Goal: Task Accomplishment & Management: Use online tool/utility

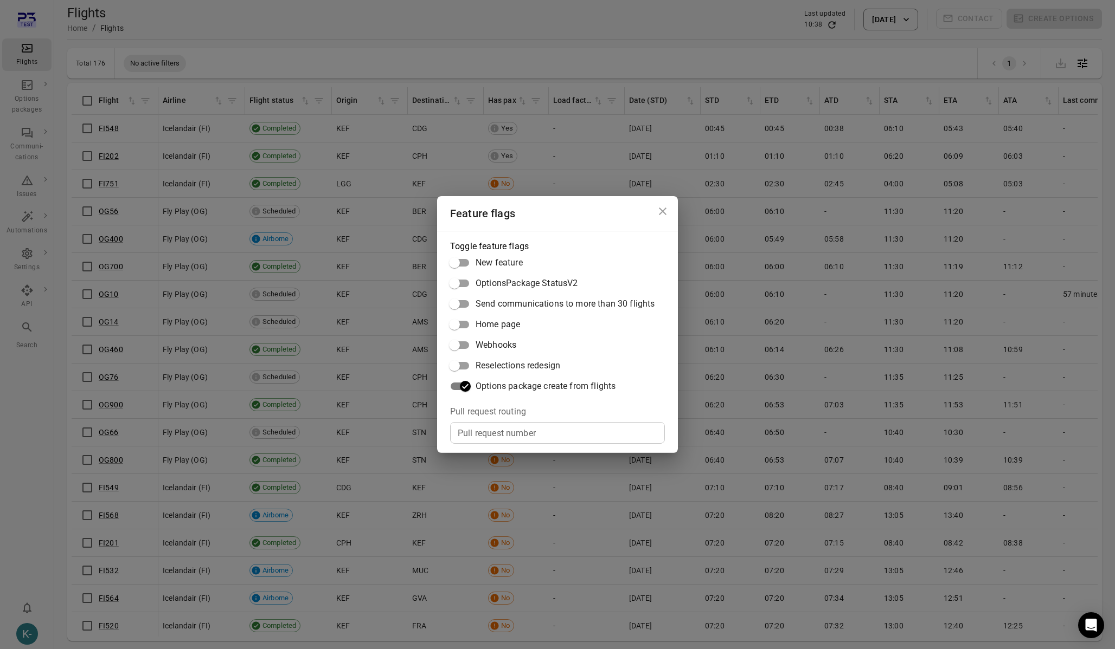
click at [471, 429] on div "Pull request number Pull request number" at bounding box center [557, 433] width 215 height 22
paste input "*****"
type input "*****"
click at [320, 55] on div "Feature flags Toggle feature flags New feature OptionsPackage StatusV2 Send com…" at bounding box center [557, 324] width 1115 height 649
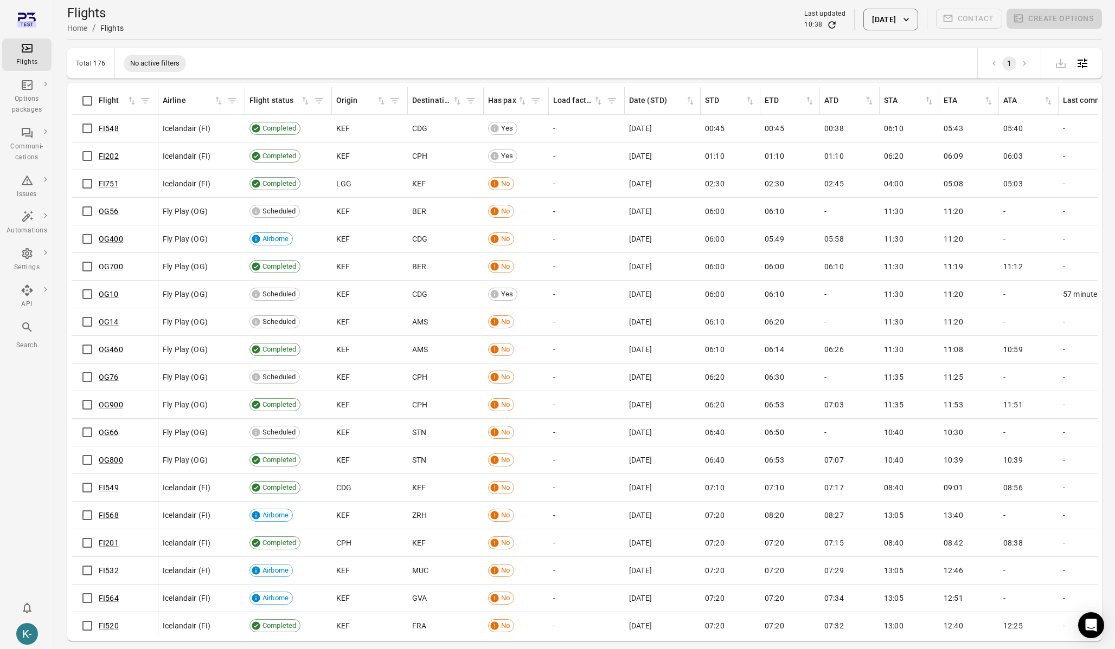
click at [879, 14] on button "22 Aug 2025" at bounding box center [890, 20] width 54 height 22
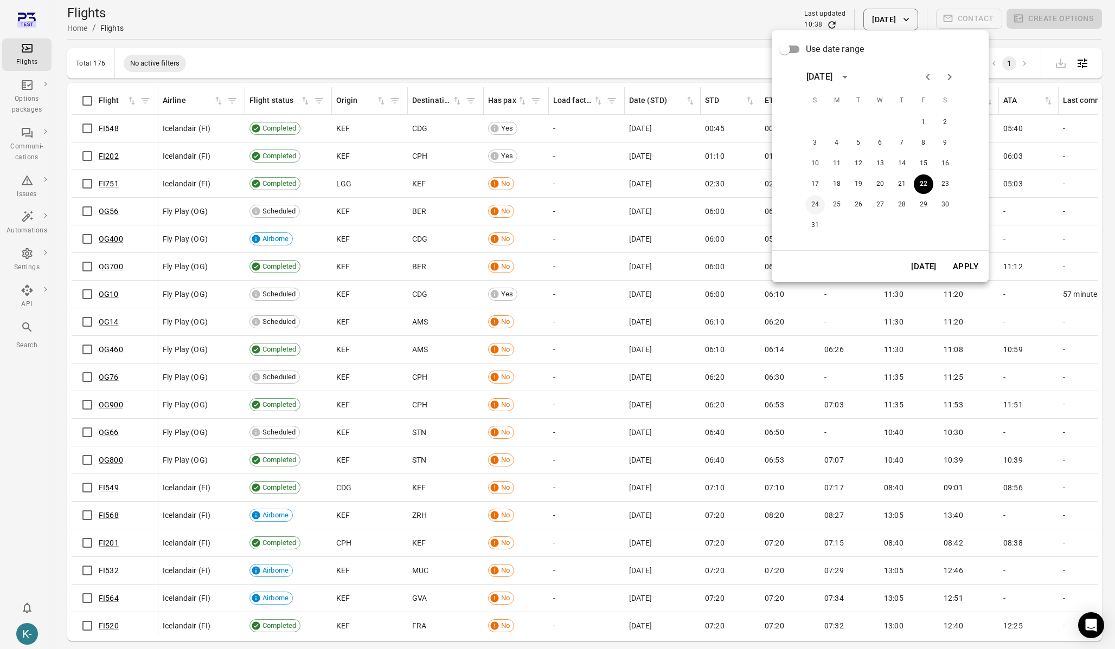
click at [814, 199] on button "24" at bounding box center [815, 205] width 20 height 20
click at [974, 262] on button "Apply" at bounding box center [965, 266] width 37 height 23
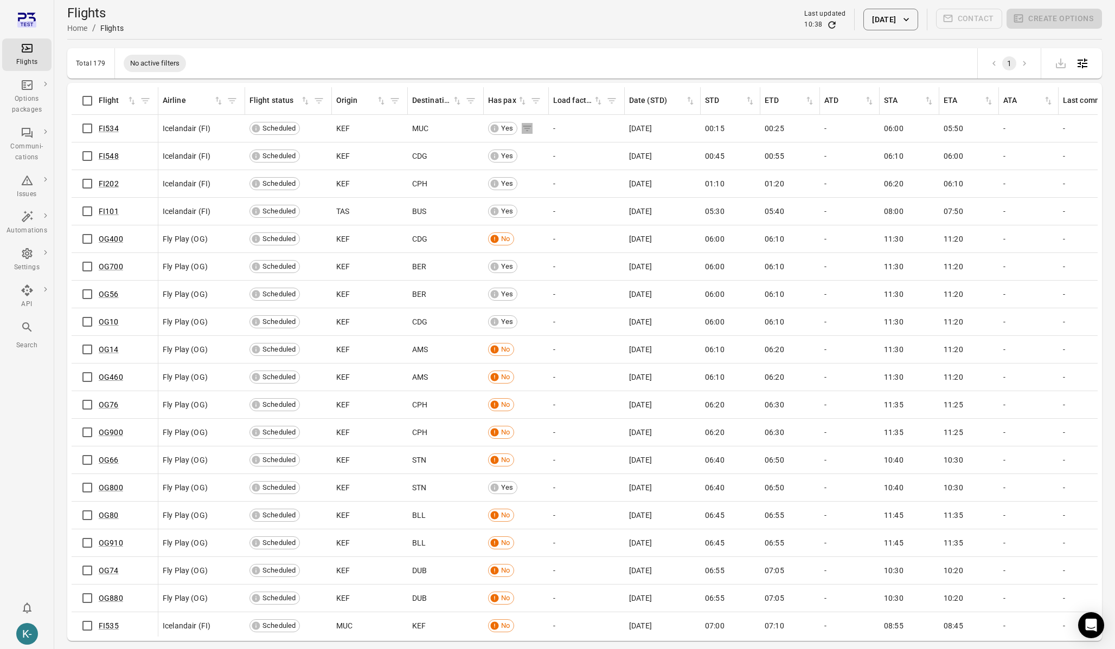
click at [132, 126] on icon "Flights information" at bounding box center [128, 128] width 8 height 5
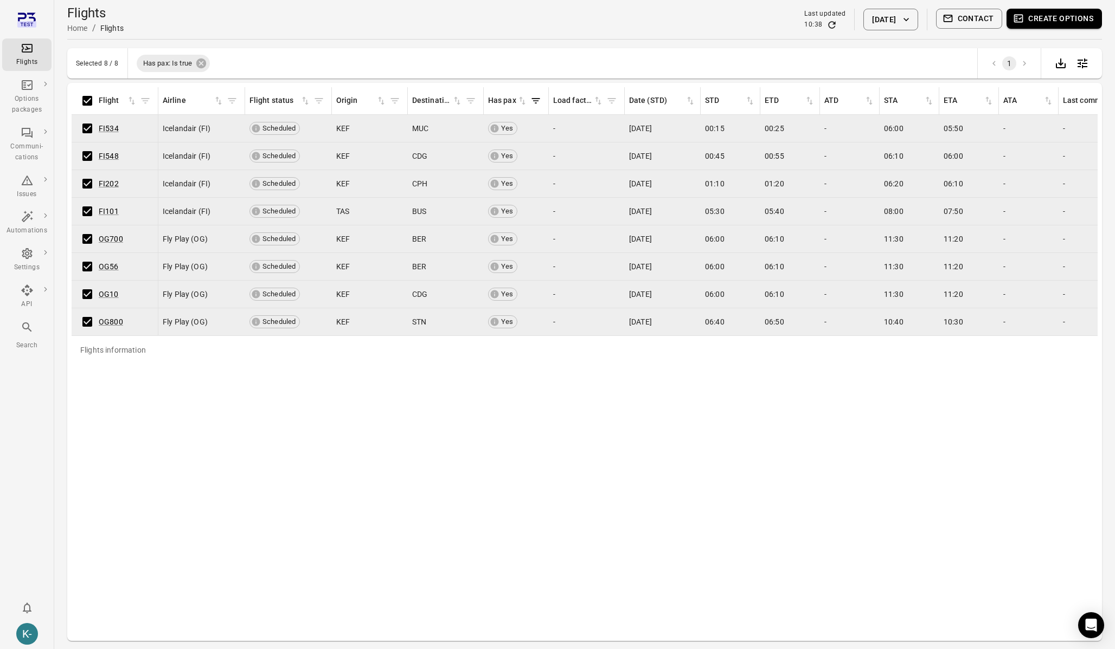
click at [1046, 21] on button "Create options" at bounding box center [1053, 19] width 95 height 20
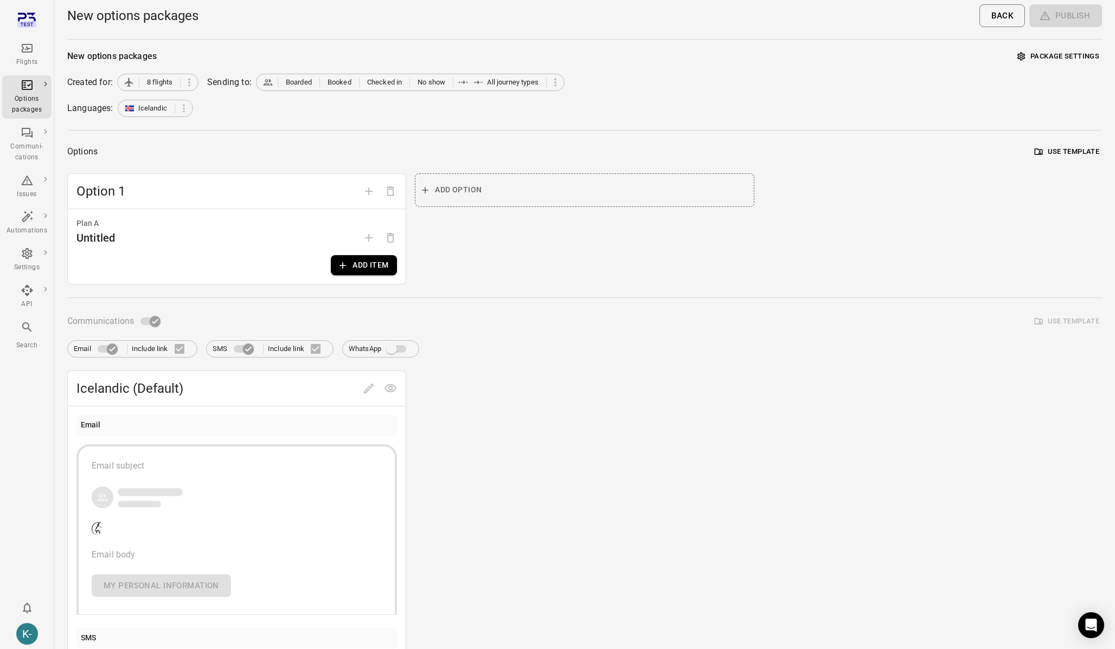
click at [353, 269] on button "Add item" at bounding box center [364, 265] width 66 height 20
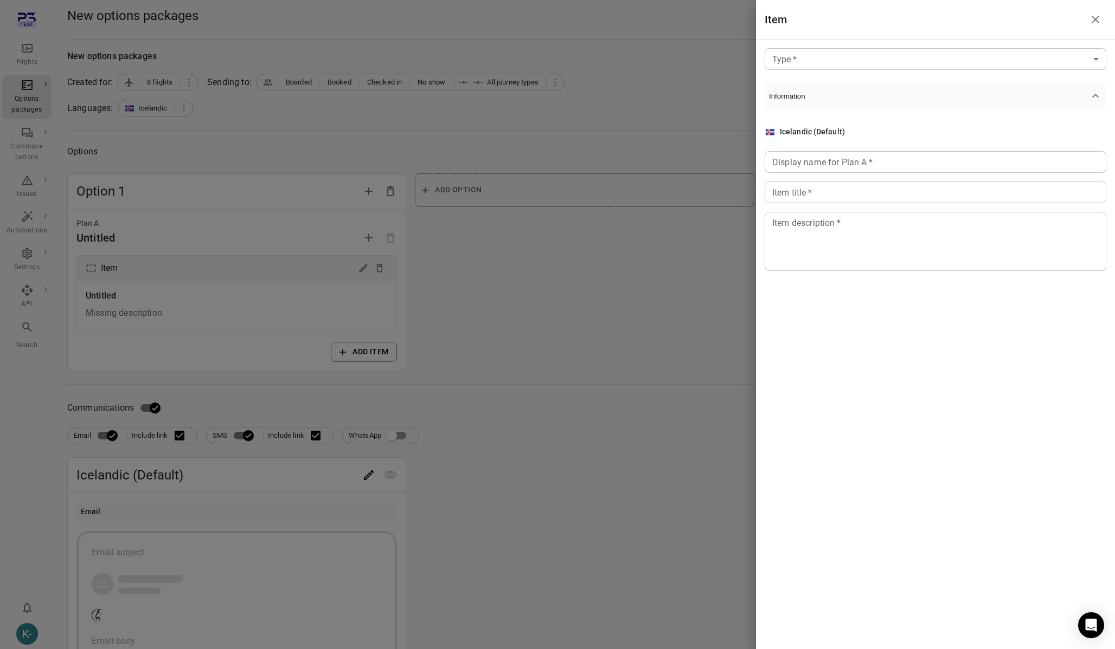
click at [834, 51] on body "Flights Options packages Communi-cations Issues Automations Settings API Search…" at bounding box center [557, 464] width 1115 height 928
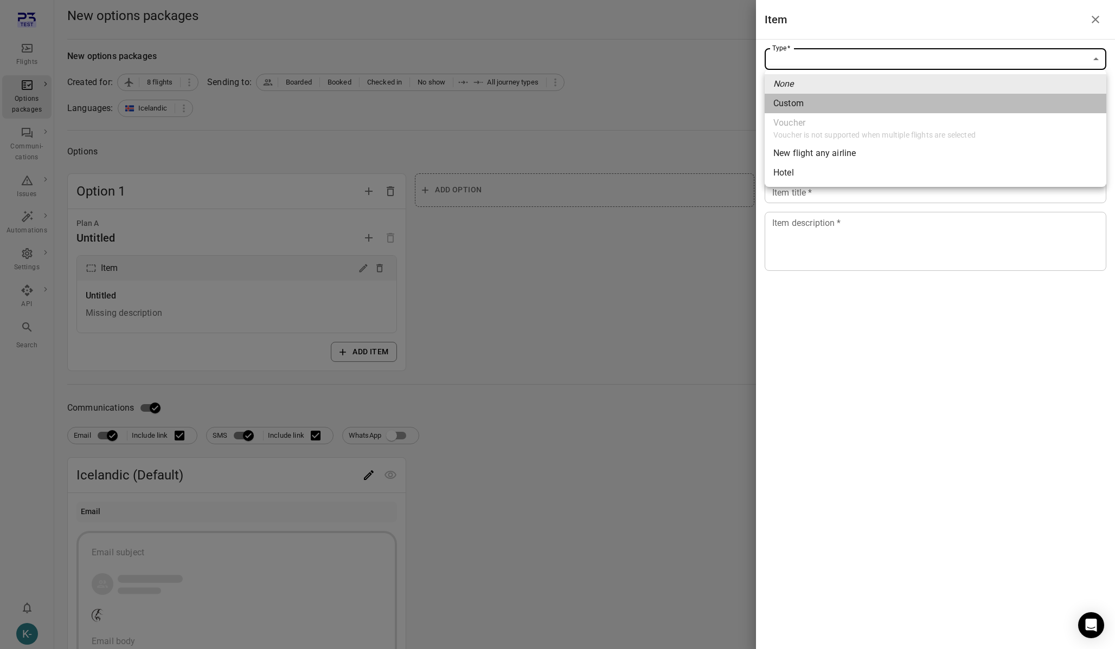
click at [794, 101] on span "Custom" at bounding box center [935, 103] width 324 height 13
type input "******"
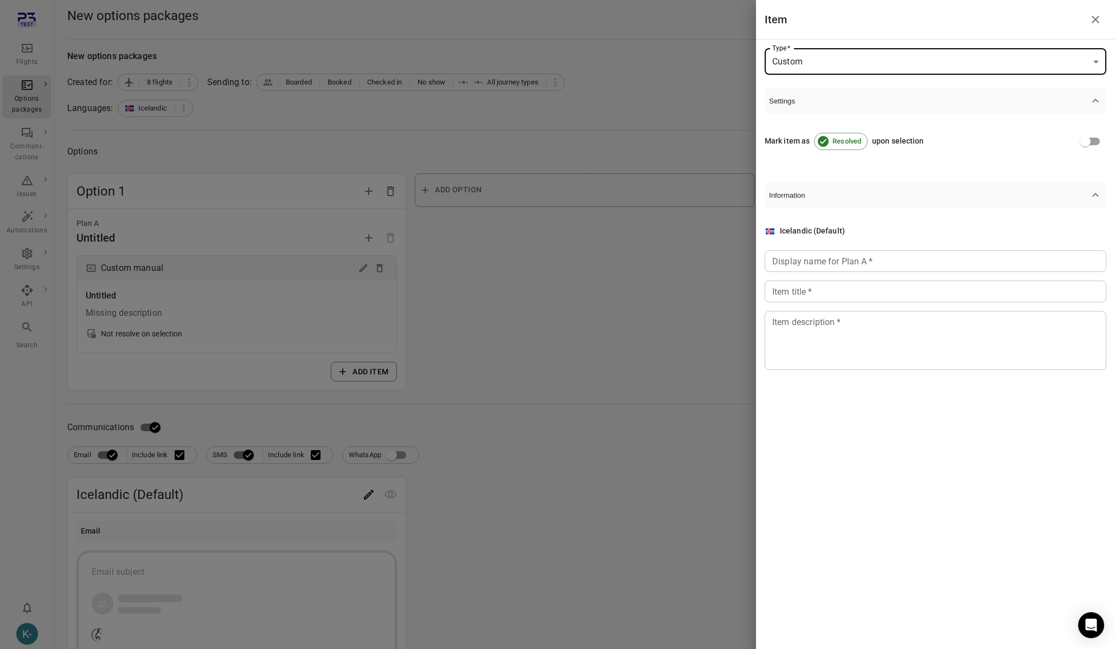
click at [795, 263] on input "Display name for Plan A   *" at bounding box center [935, 261] width 342 height 22
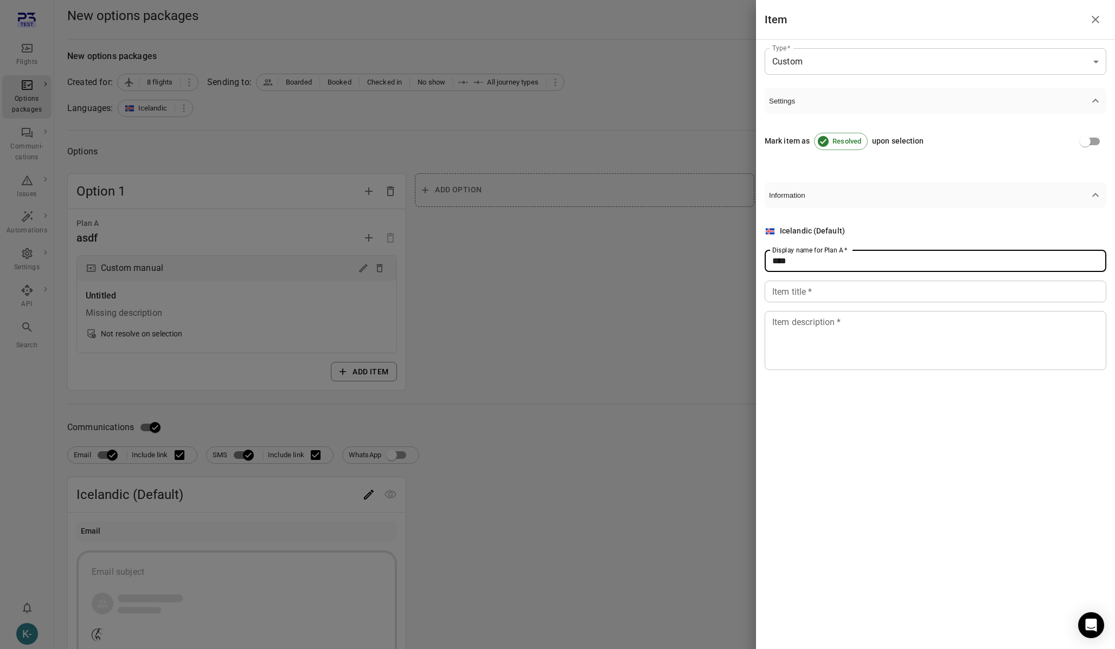
type input "****"
click at [795, 289] on input "Item title   *" at bounding box center [935, 292] width 342 height 22
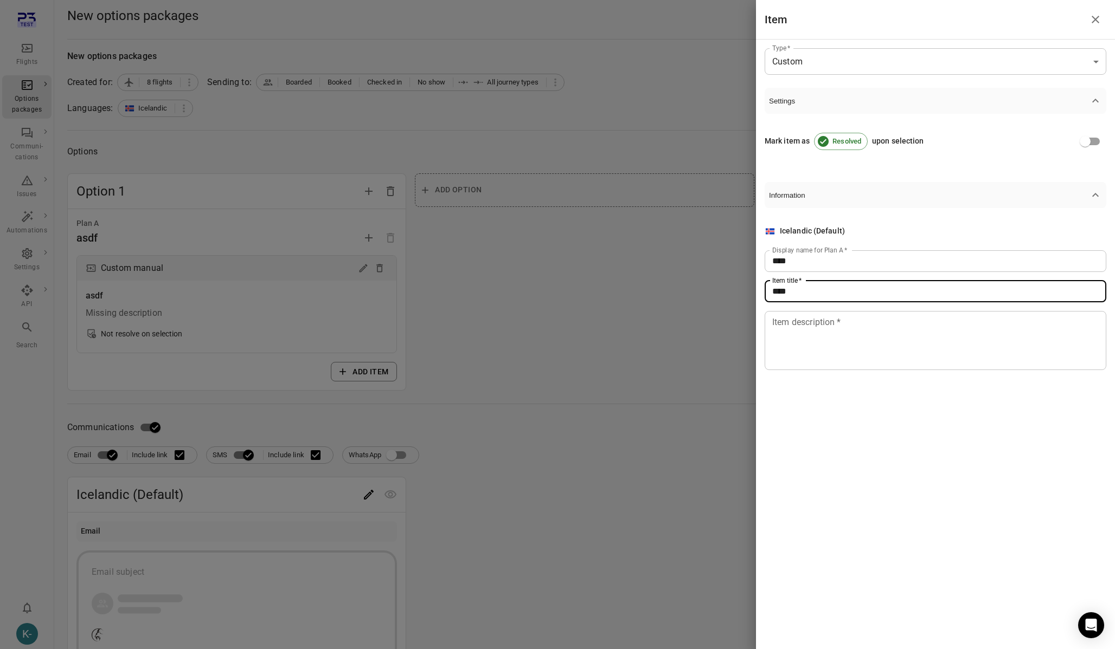
type input "****"
click at [799, 347] on textarea "Item description   *" at bounding box center [935, 341] width 326 height 50
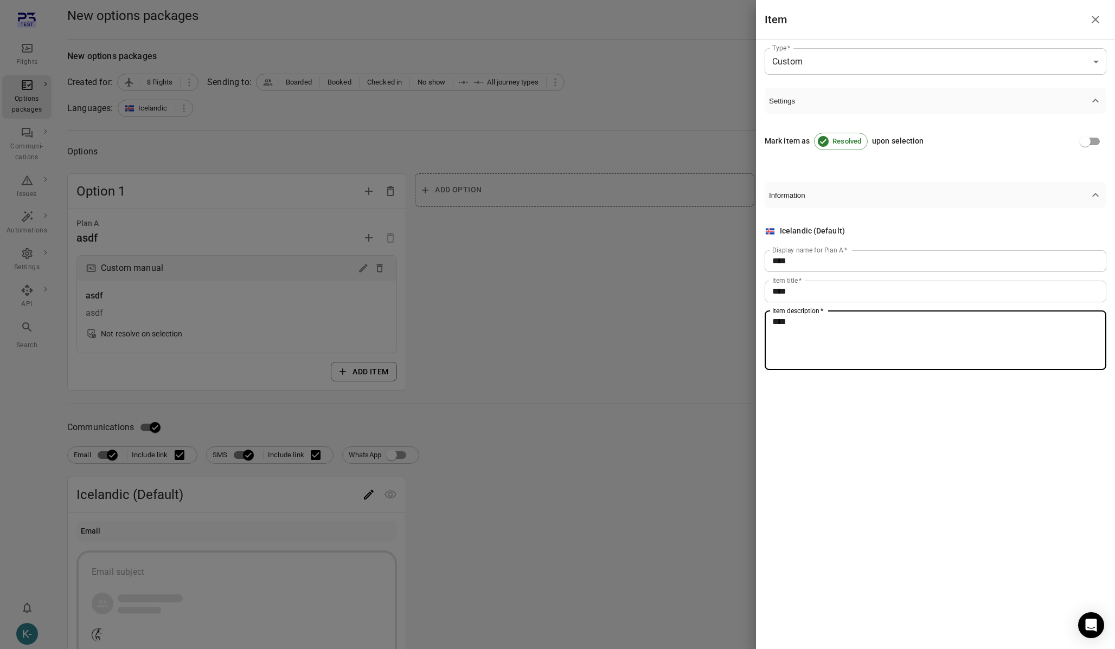
type textarea "****"
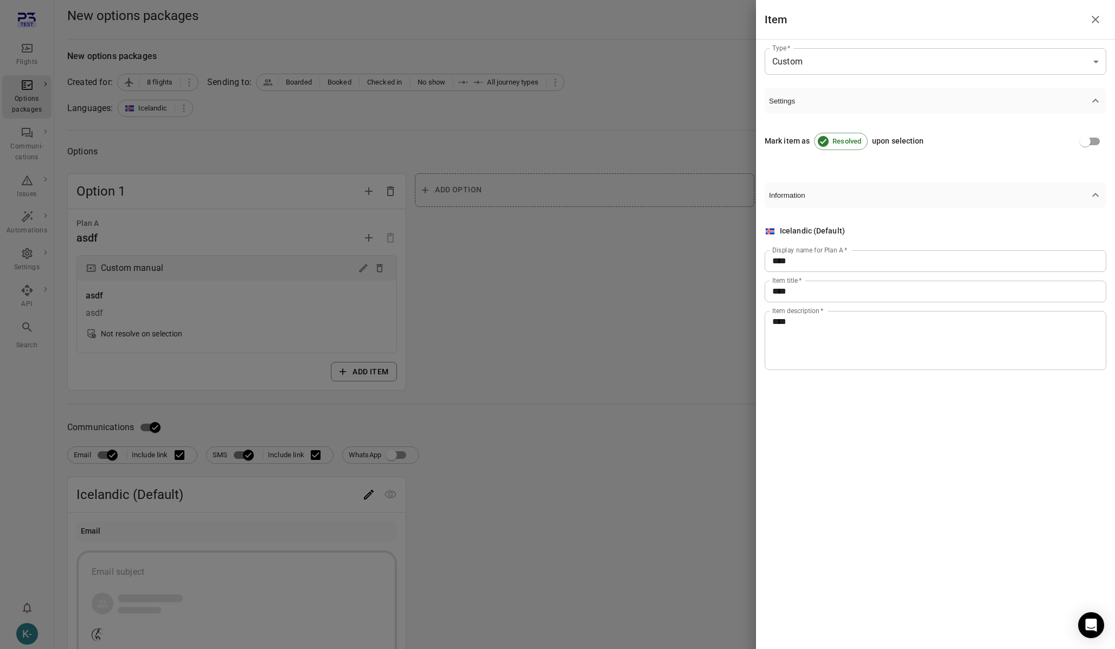
click at [530, 375] on div at bounding box center [557, 324] width 1115 height 649
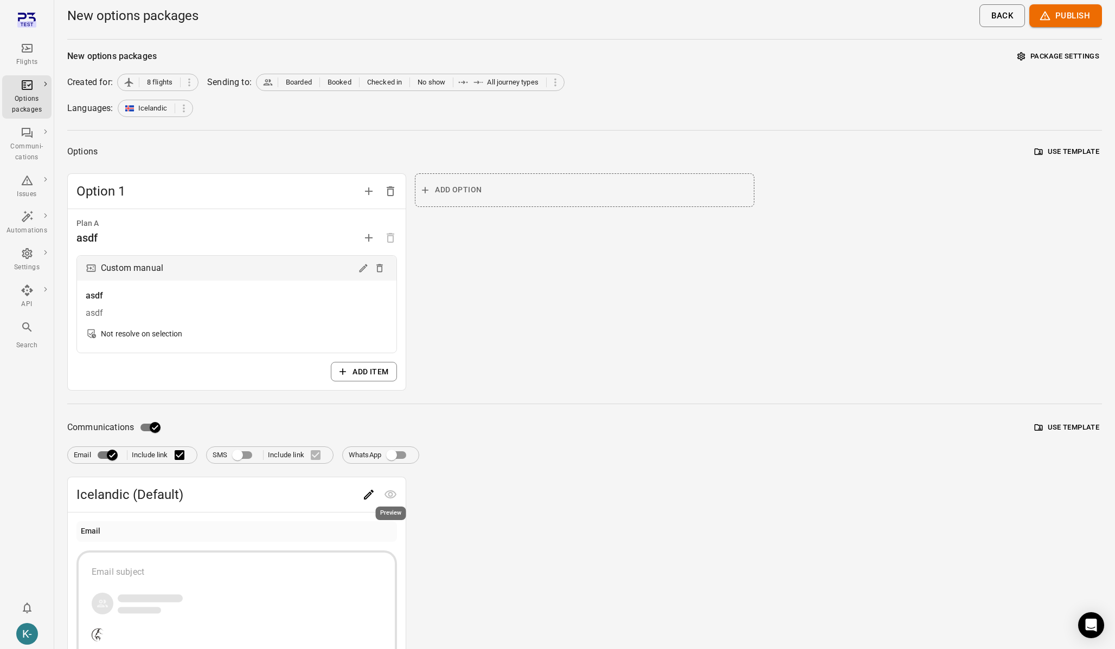
click at [369, 494] on icon "Edit" at bounding box center [368, 494] width 13 height 13
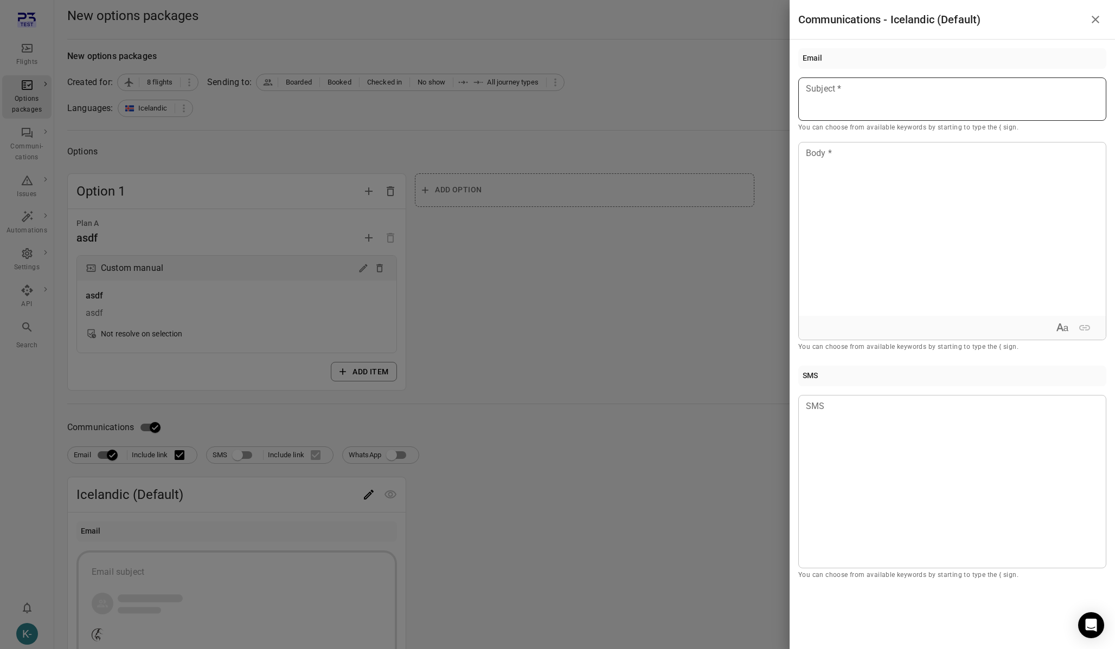
click at [846, 93] on p at bounding box center [952, 88] width 292 height 13
click at [633, 386] on div at bounding box center [557, 324] width 1115 height 649
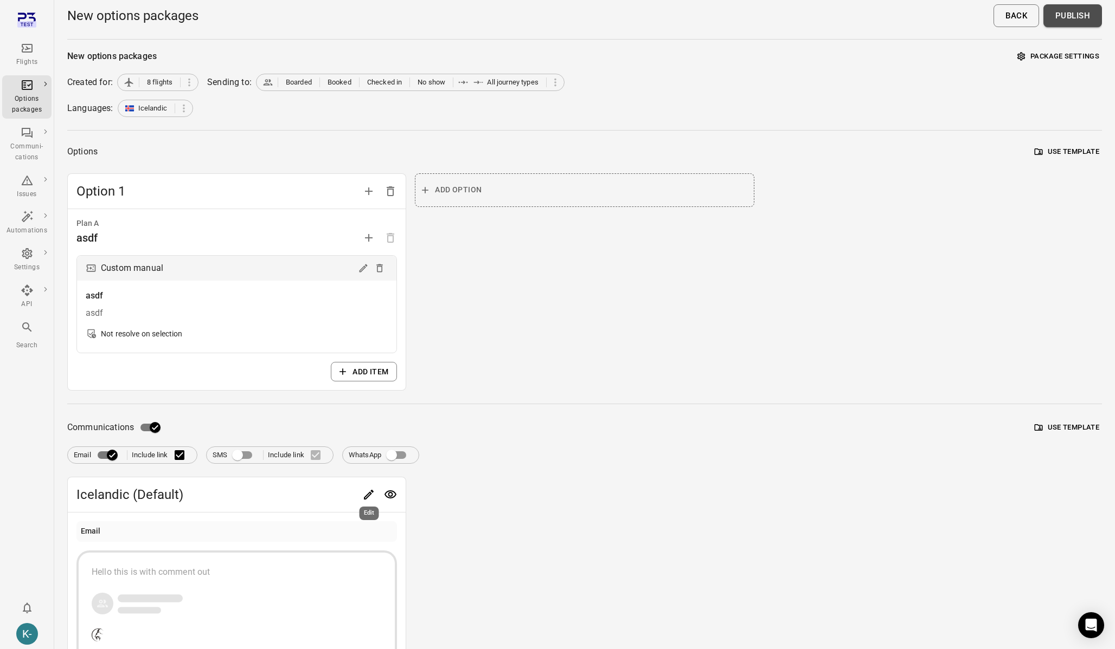
click at [1071, 16] on button "Publish" at bounding box center [1072, 15] width 59 height 23
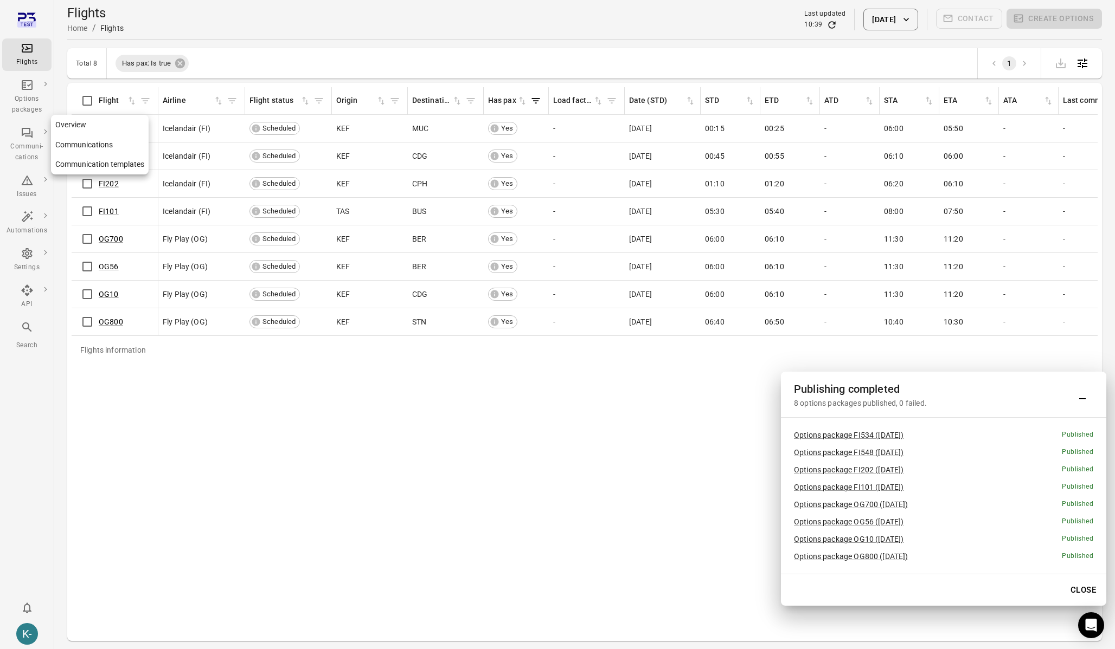
click at [83, 147] on link "Communications" at bounding box center [100, 145] width 98 height 20
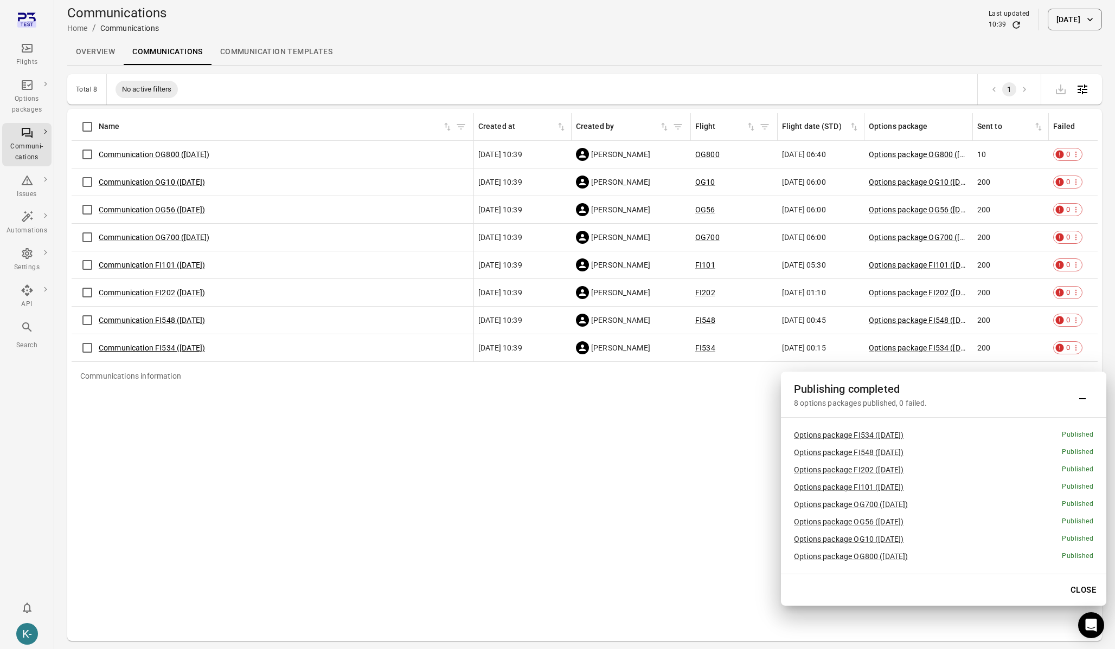
click at [145, 351] on link "Communication FI534 (24 Aug)" at bounding box center [152, 348] width 106 height 9
click at [159, 320] on link "Communication FI548 (24 Aug)" at bounding box center [152, 320] width 106 height 9
click at [172, 291] on link "Communication FI202 (24 Aug)" at bounding box center [152, 292] width 106 height 9
click at [176, 264] on link "Communication FI101 (24 Aug)" at bounding box center [152, 265] width 106 height 9
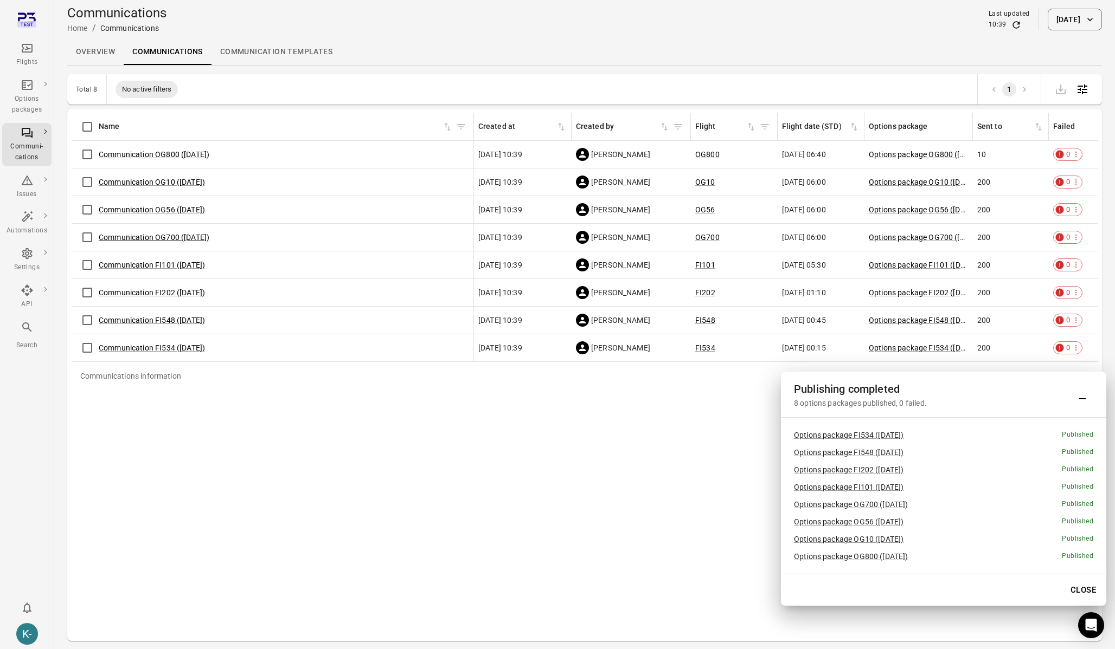
click at [178, 234] on link "Communication OG700 (24 Aug)" at bounding box center [154, 237] width 111 height 9
click at [173, 204] on span "Communication OG56 (24 Aug)" at bounding box center [152, 209] width 106 height 11
click at [173, 211] on link "Communication OG56 (24 Aug)" at bounding box center [152, 209] width 106 height 9
click at [178, 181] on link "Communication OG10 ([DATE])" at bounding box center [152, 182] width 106 height 9
click at [193, 152] on link "Communication OG800 (24 Aug)" at bounding box center [154, 154] width 111 height 9
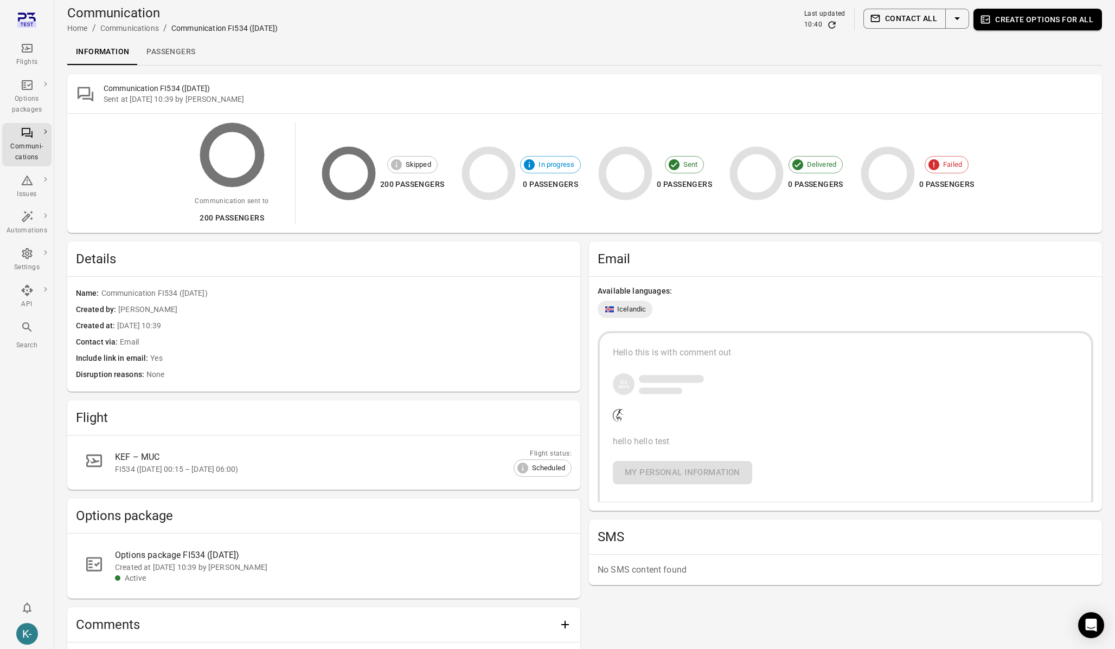
click at [164, 48] on link "Passengers" at bounding box center [171, 52] width 66 height 26
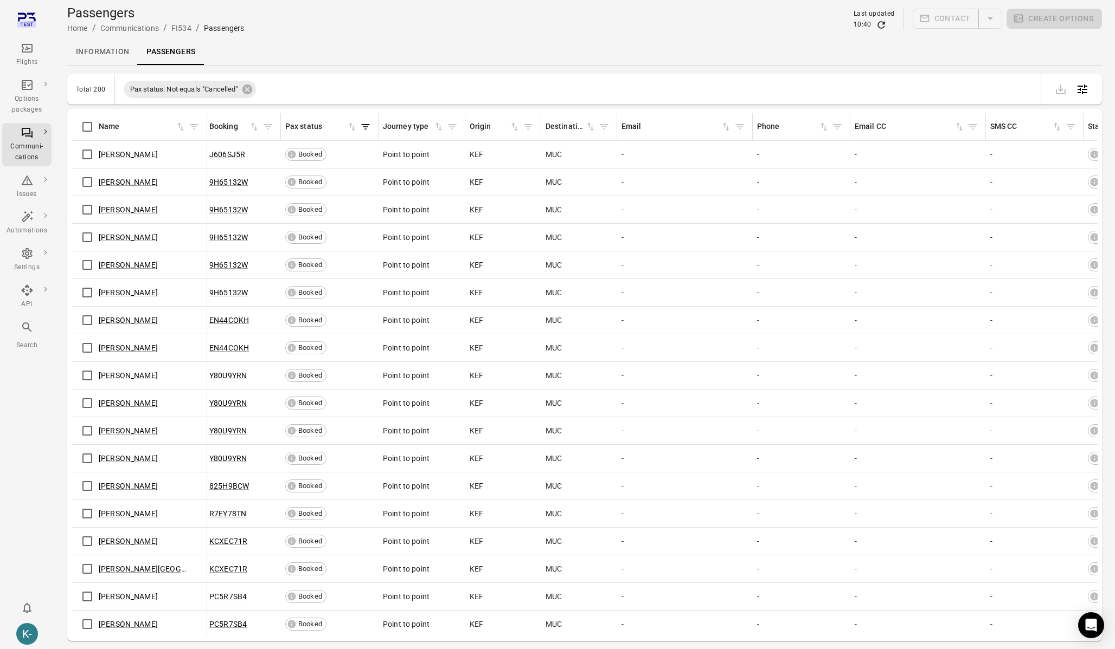
scroll to position [0, 223]
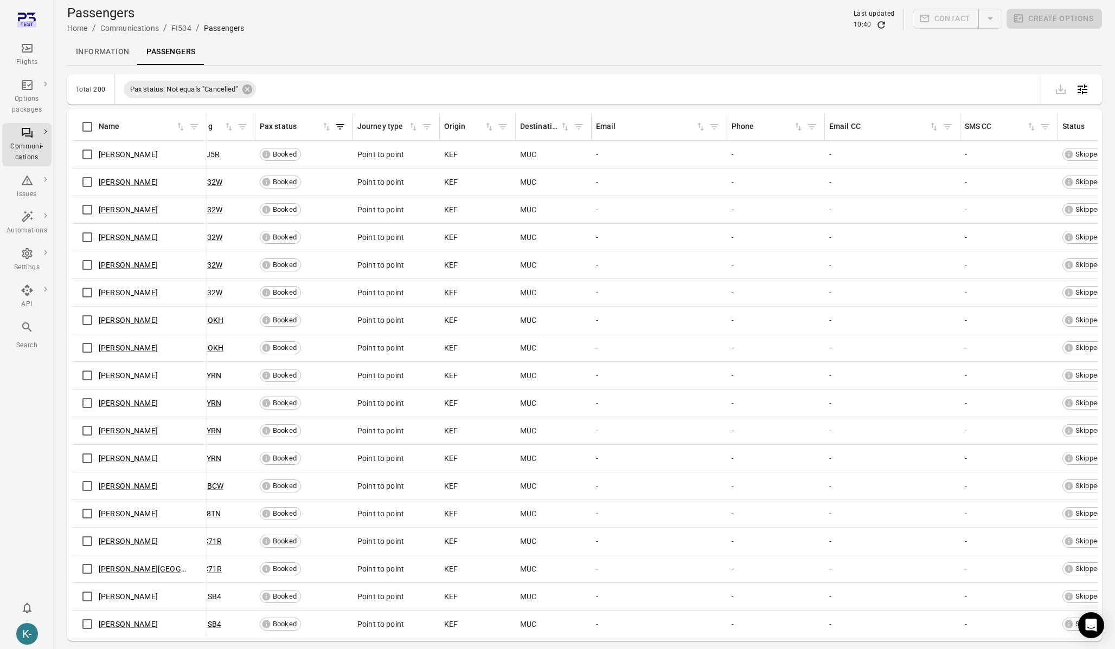
click at [714, 128] on icon "Filter by email" at bounding box center [714, 126] width 8 height 5
click at [675, 190] on body "Flights Options packages Communi-cations Issues Automations Settings API Search…" at bounding box center [557, 342] width 1115 height 685
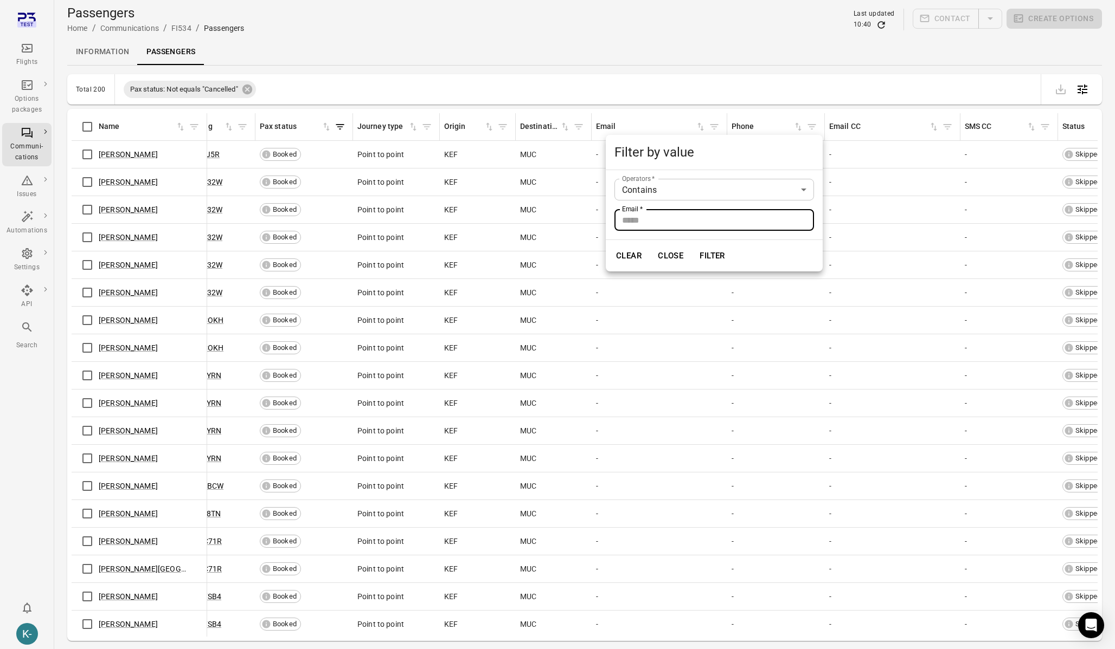
click at [652, 218] on input "Email   *" at bounding box center [713, 220] width 199 height 22
type input "***"
click at [693, 244] on button "Filter" at bounding box center [711, 255] width 37 height 23
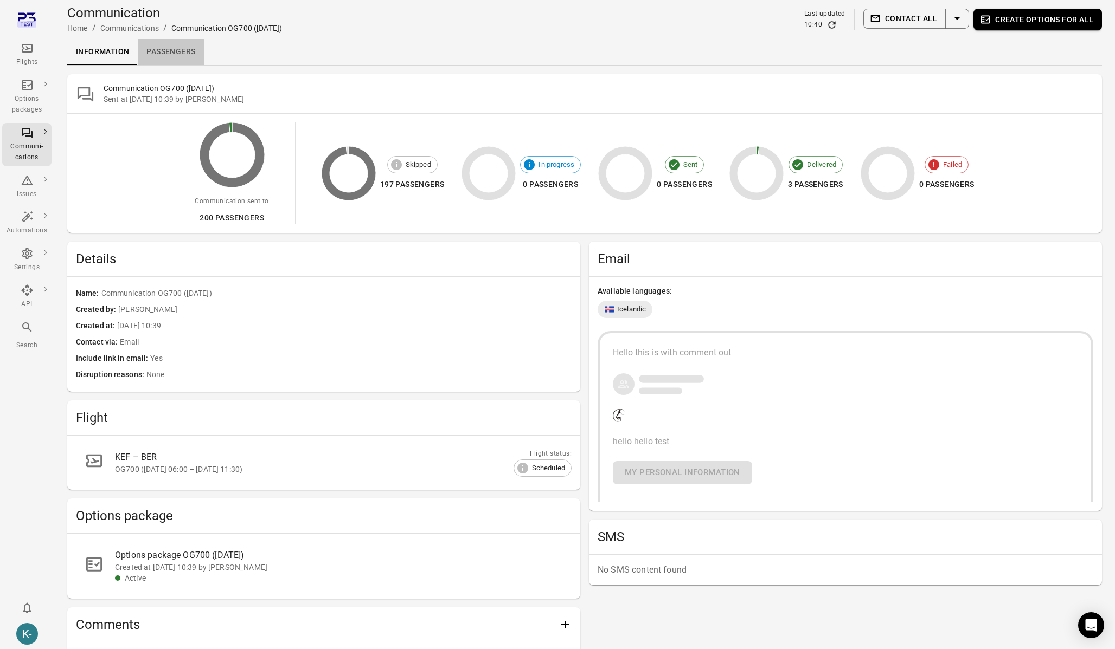
click at [166, 54] on link "Passengers" at bounding box center [171, 52] width 66 height 26
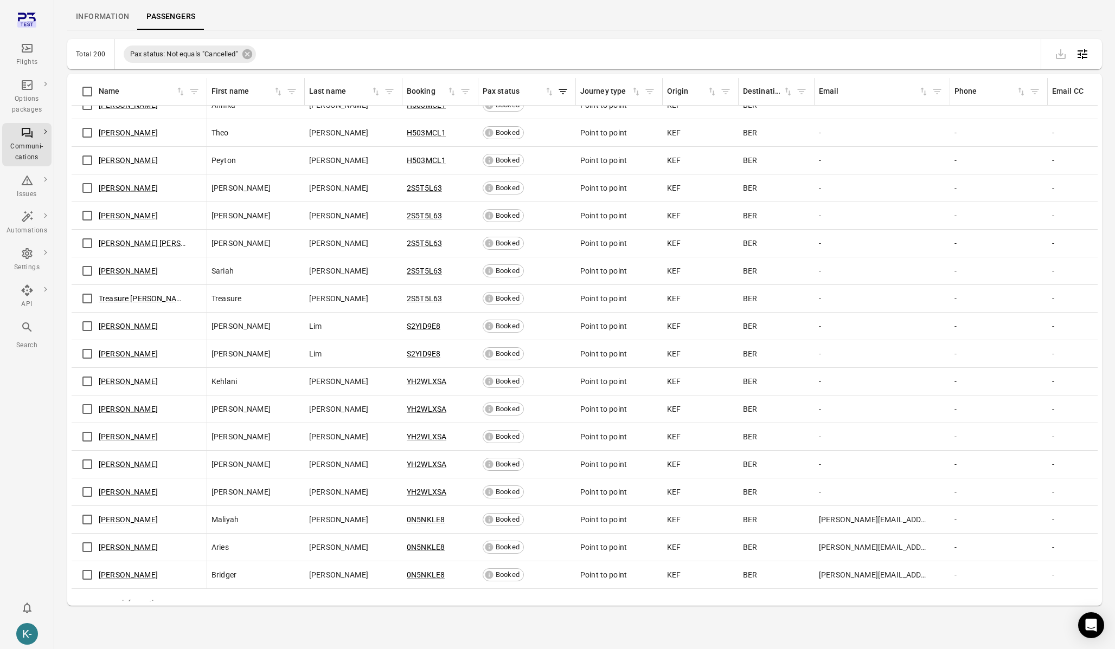
scroll to position [4963, 0]
